Goal: Information Seeking & Learning: Learn about a topic

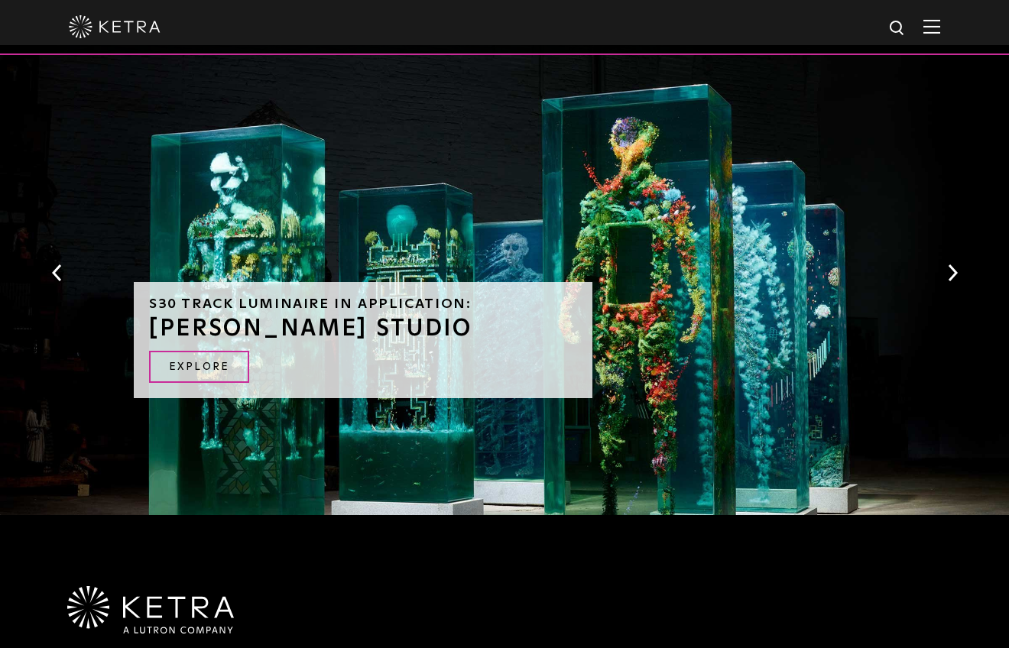
scroll to position [1292, 0]
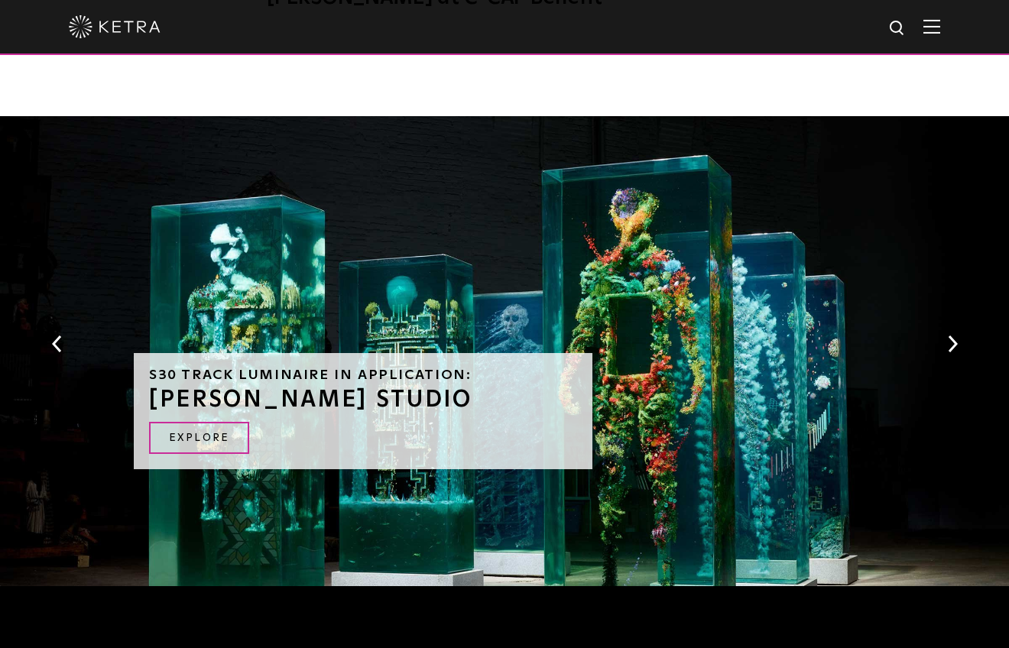
click at [951, 334] on button "Next" at bounding box center [952, 344] width 15 height 20
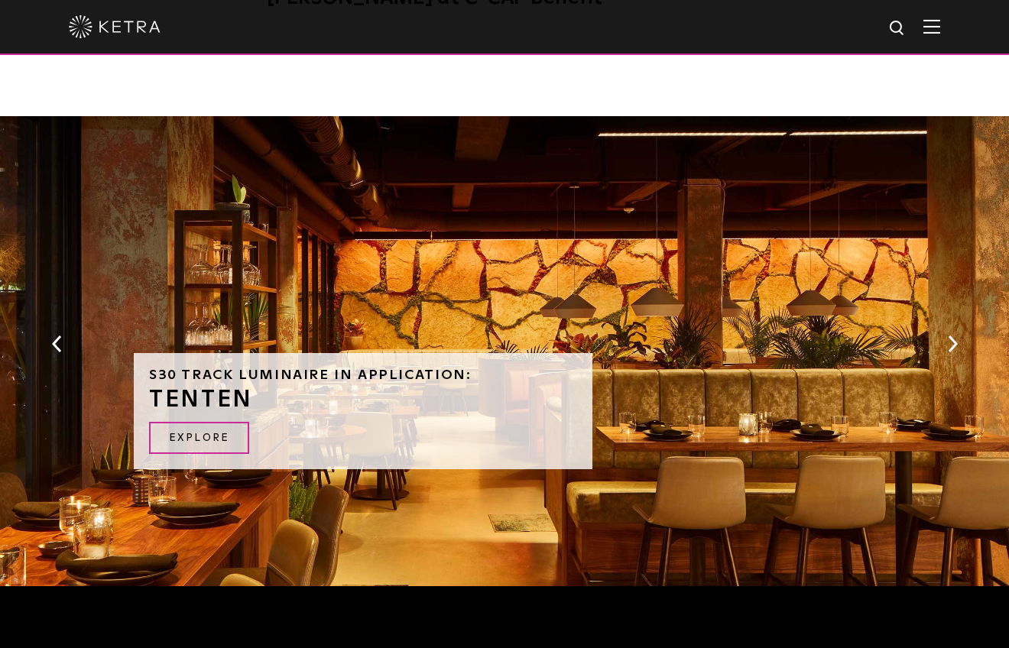
click at [951, 334] on button "Next" at bounding box center [952, 344] width 15 height 20
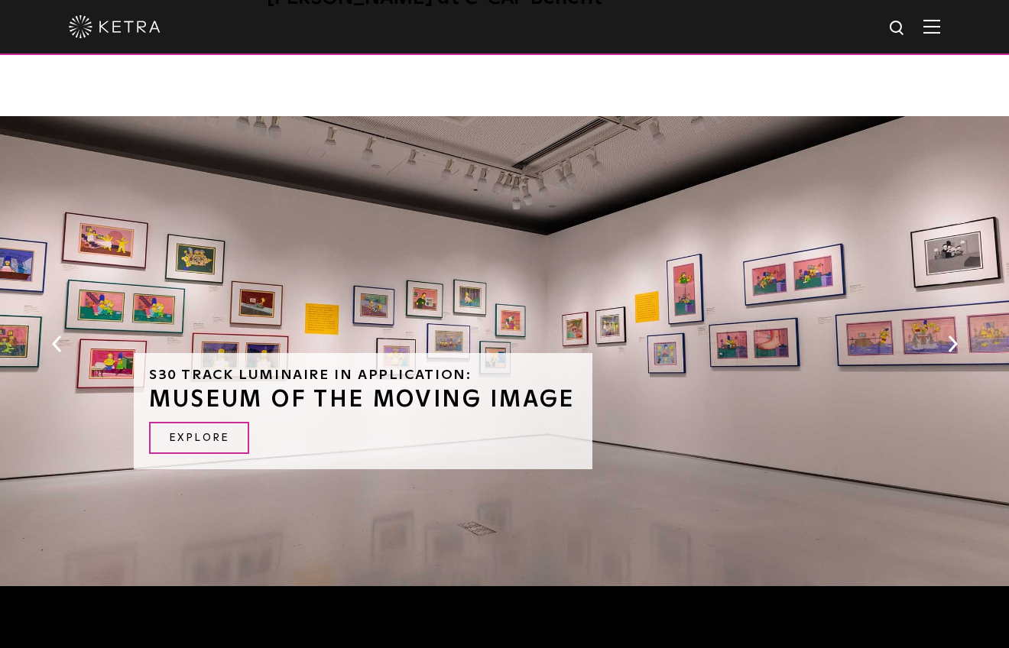
click at [960, 308] on div "S30 Track Luminaire in Application: MUSEUM OF THE MOVING IMAGE Explore" at bounding box center [504, 355] width 1009 height 478
click at [951, 334] on button "Next" at bounding box center [952, 344] width 15 height 20
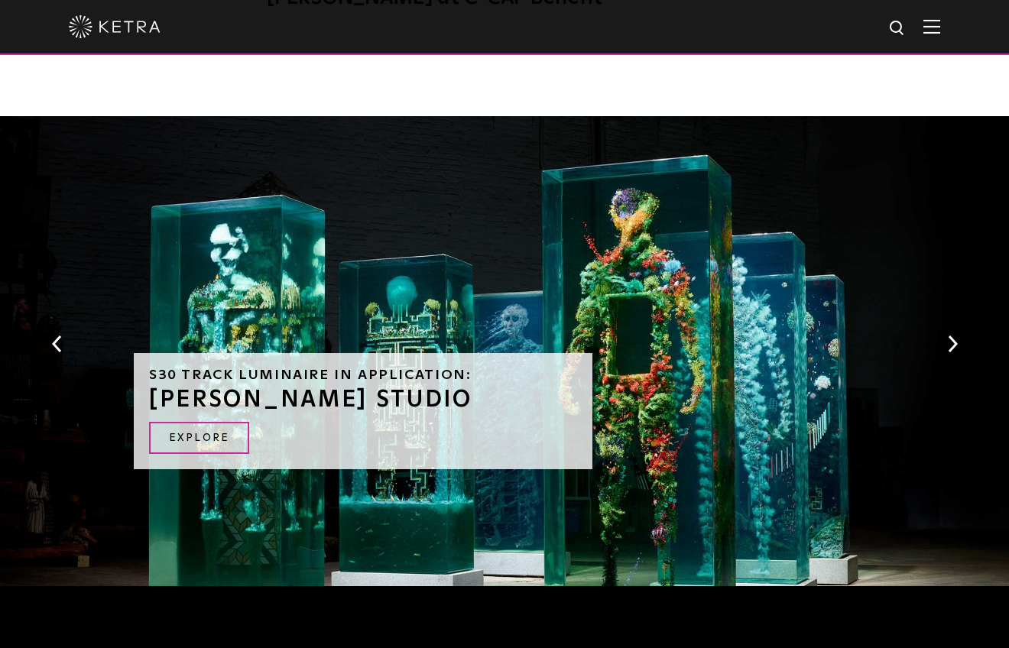
click at [951, 334] on button "Next" at bounding box center [952, 344] width 15 height 20
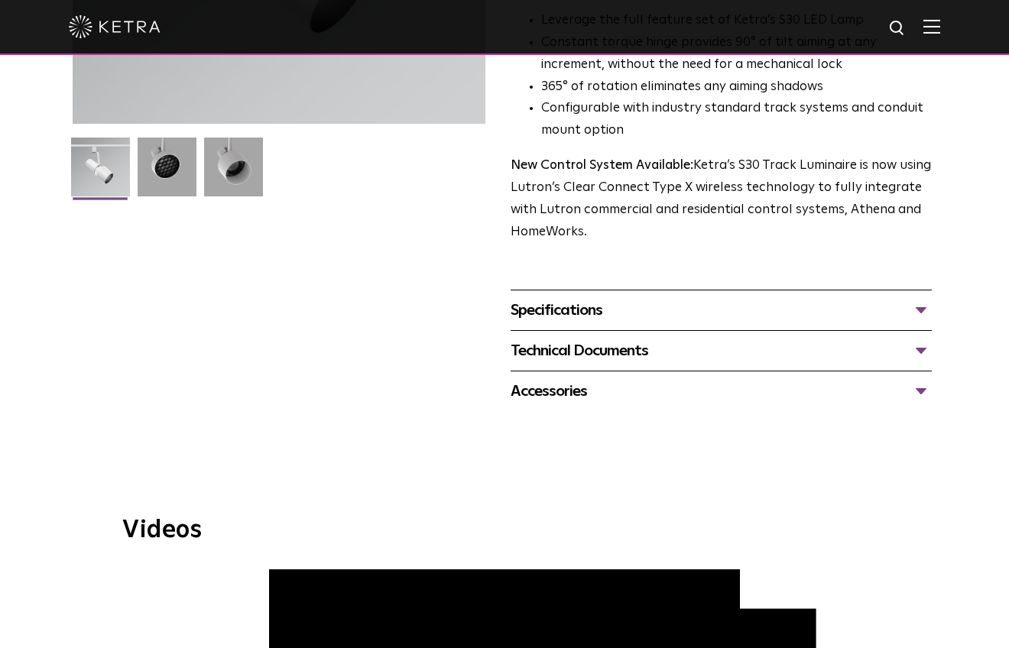
scroll to position [393, 0]
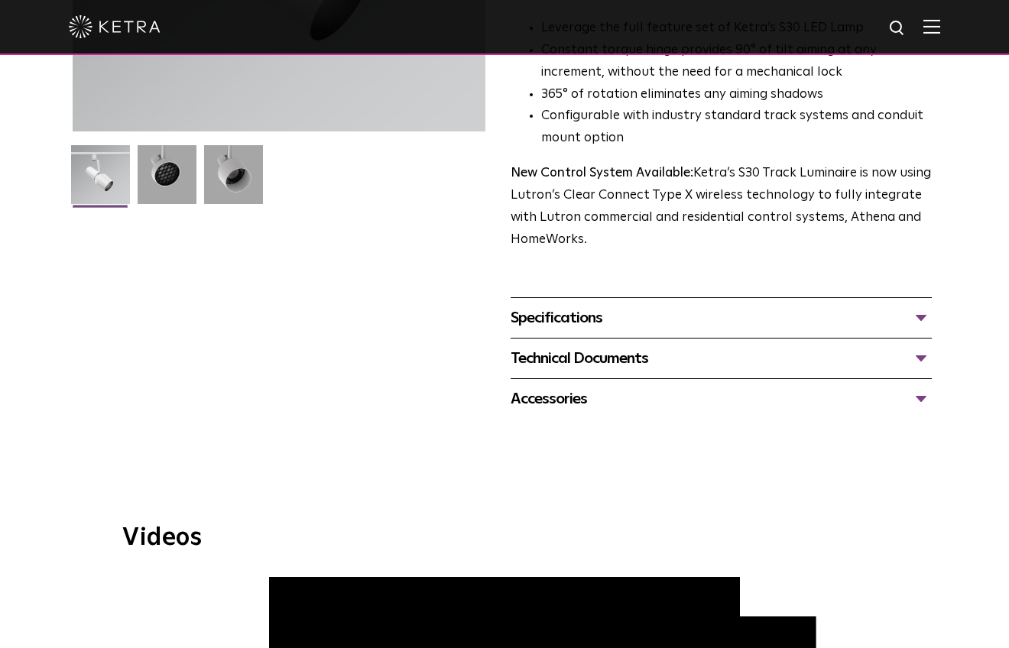
click at [594, 387] on div "Accessories" at bounding box center [721, 399] width 421 height 24
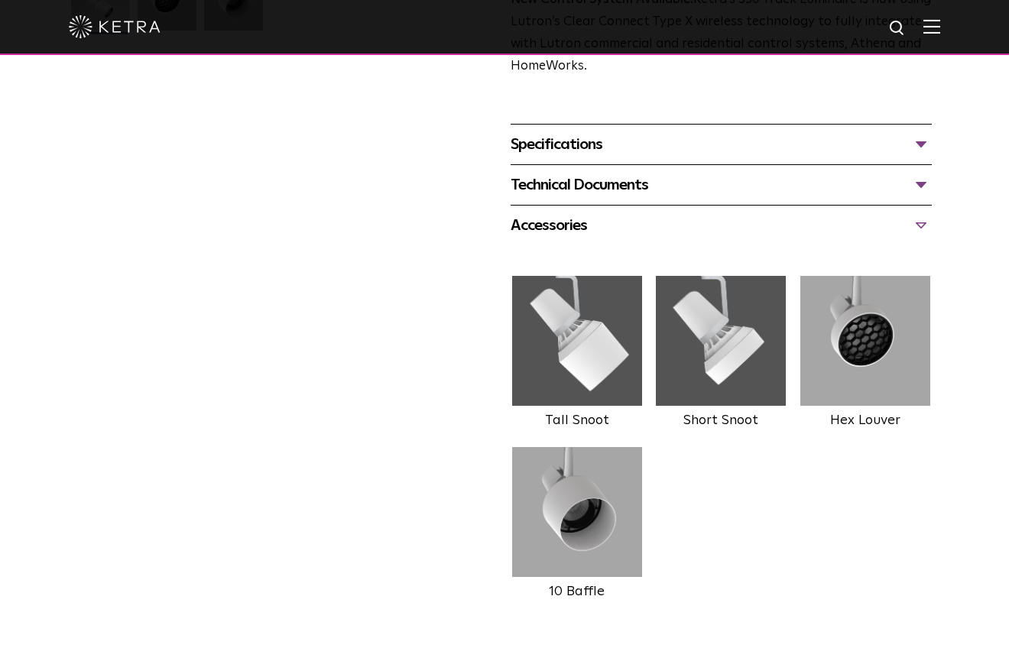
scroll to position [495, 0]
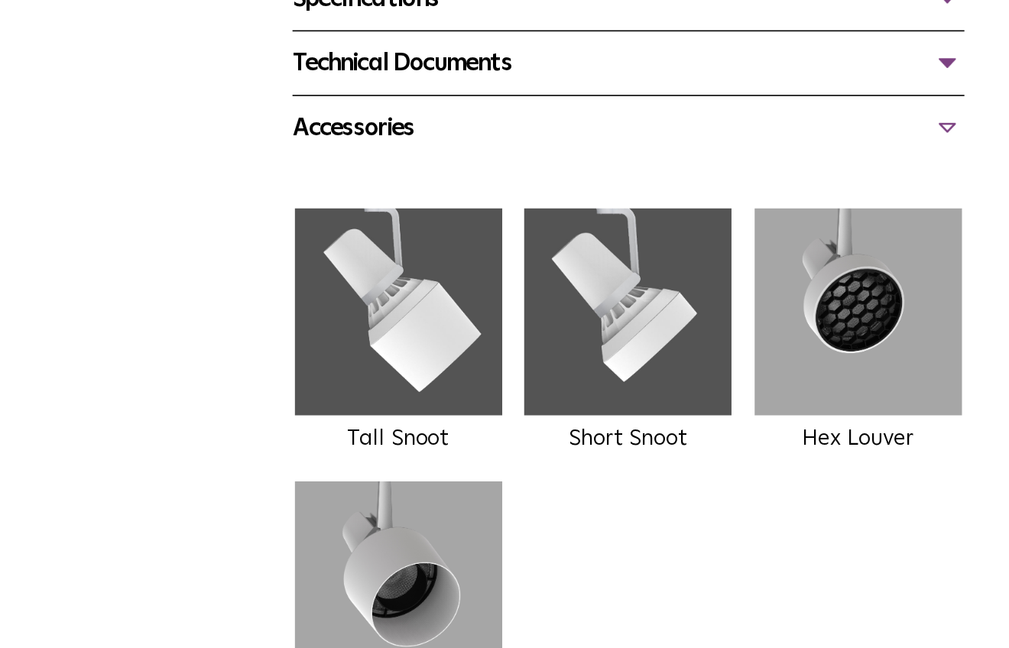
click at [799, 347] on img at bounding box center [865, 412] width 133 height 130
click at [655, 347] on img at bounding box center [721, 412] width 133 height 130
click at [683, 485] on label "Short Snoot" at bounding box center [720, 492] width 75 height 14
click at [655, 347] on img at bounding box center [721, 412] width 133 height 130
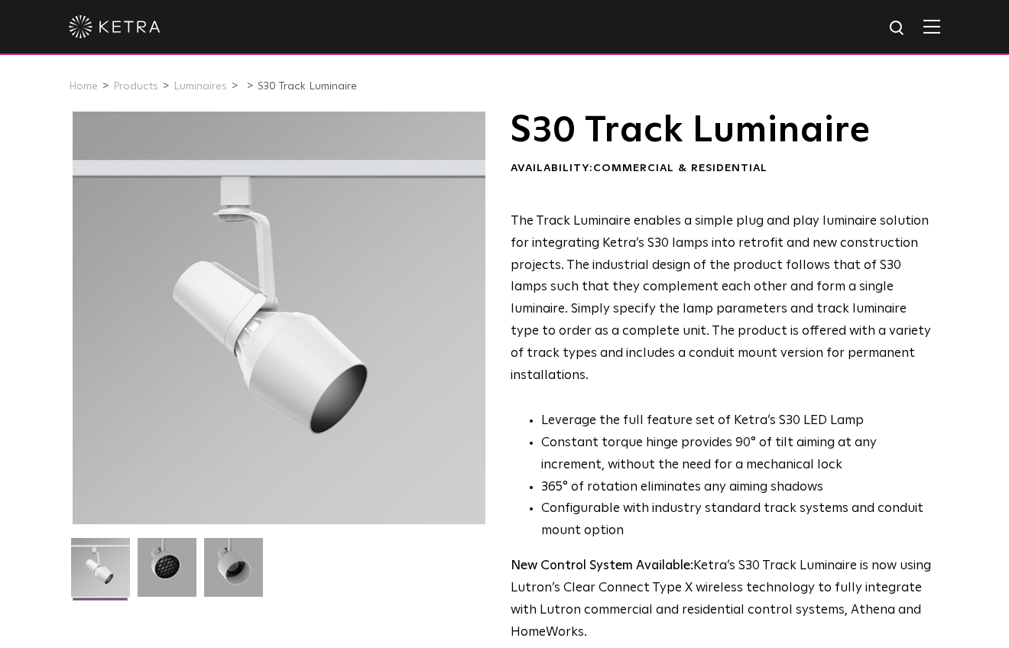
scroll to position [0, 0]
click at [197, 573] on li at bounding box center [166, 573] width 63 height 70
click at [182, 573] on img at bounding box center [167, 573] width 59 height 70
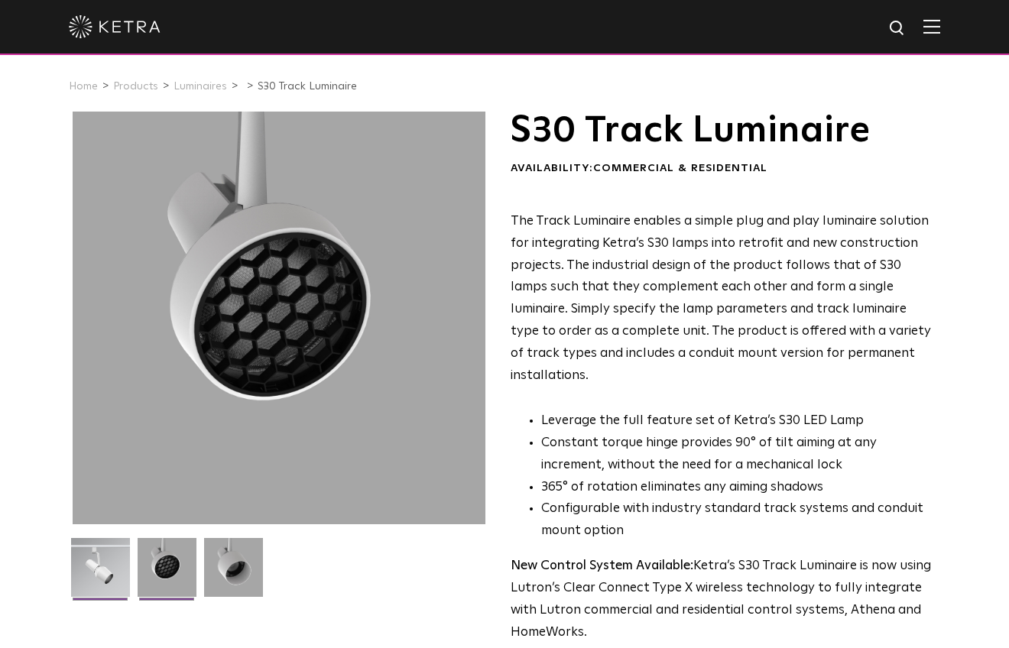
click at [103, 597] on li at bounding box center [100, 573] width 63 height 70
click at [98, 579] on img at bounding box center [100, 573] width 59 height 70
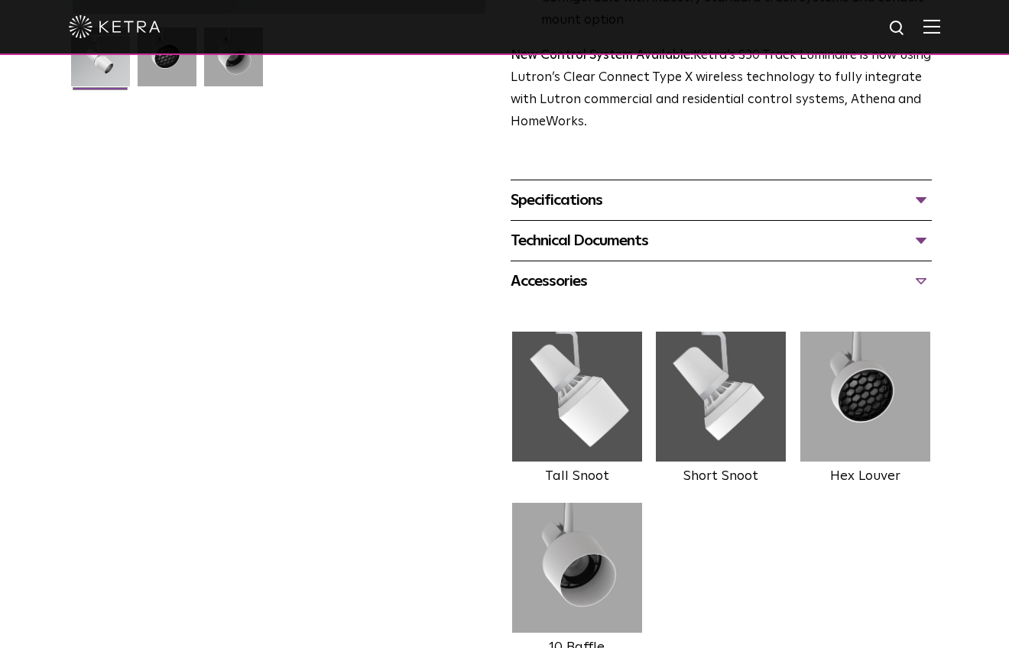
scroll to position [529, 0]
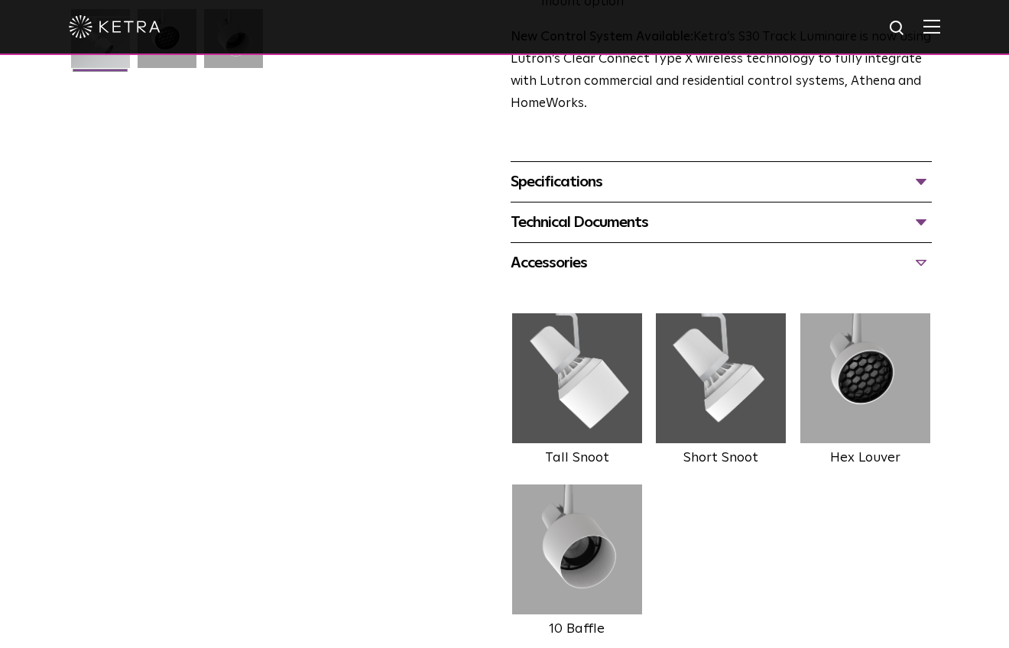
click at [592, 210] on div "Technical Documents" at bounding box center [721, 222] width 421 height 24
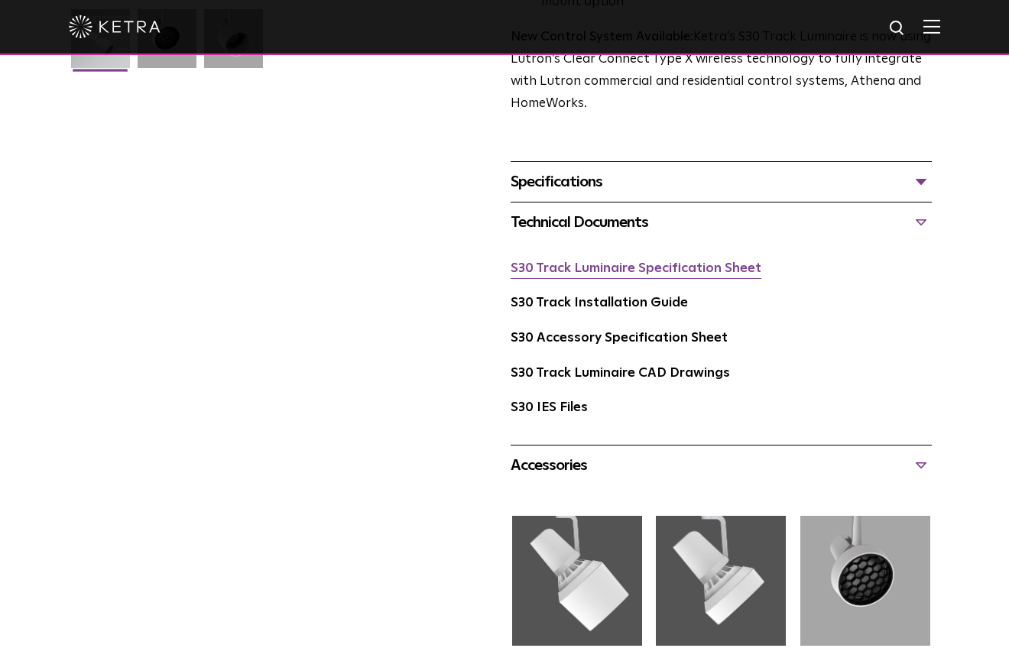
click at [598, 262] on link "S30 Track Luminaire Specification Sheet" at bounding box center [636, 268] width 251 height 13
